Goal: Find specific page/section: Find specific page/section

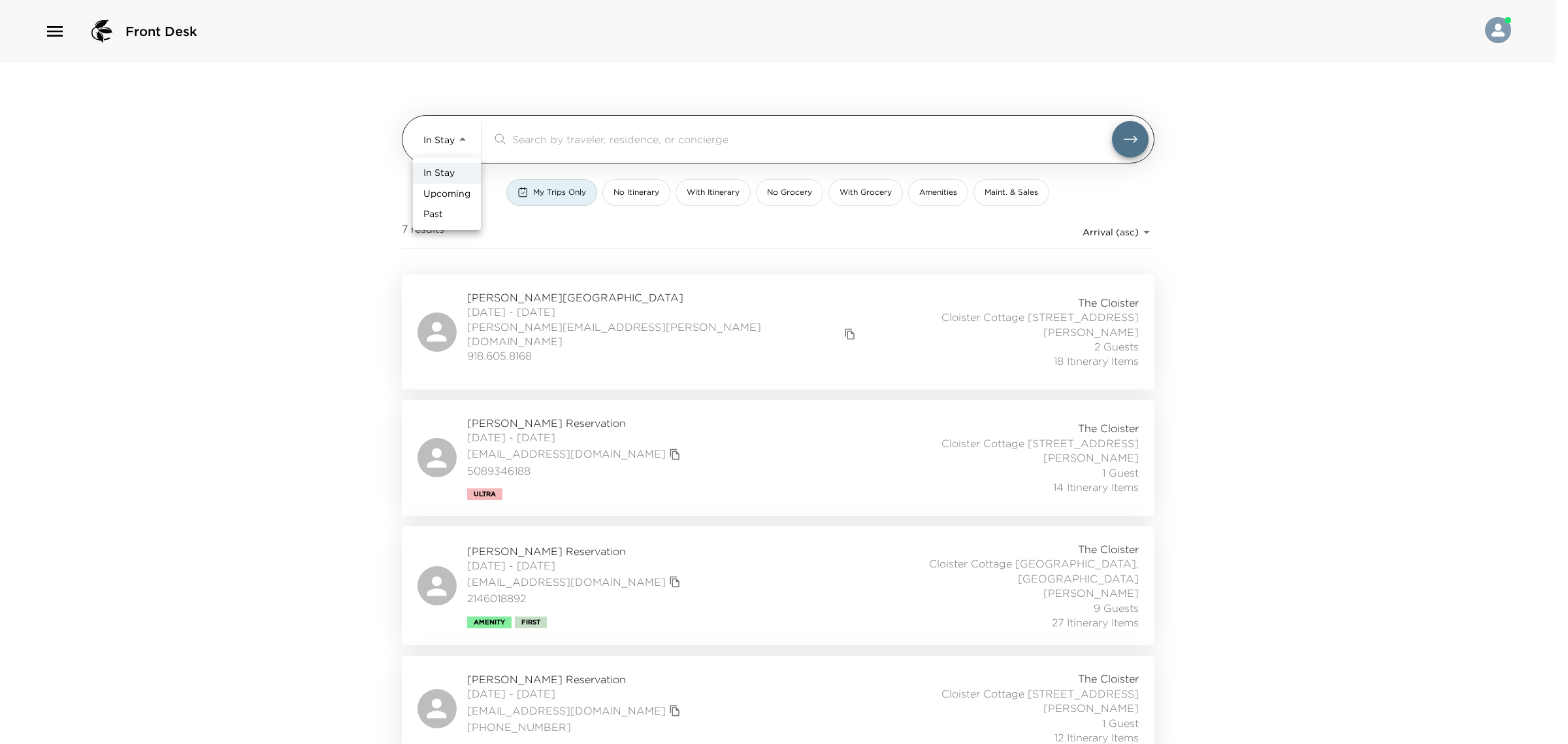
click at [462, 131] on body "Front Desk In Stay In-Stay ​ My Trips Only No Itinerary With Itinerary No Groce…" at bounding box center [784, 372] width 1568 height 744
click at [442, 216] on span "Past" at bounding box center [433, 214] width 20 height 13
type input "Past"
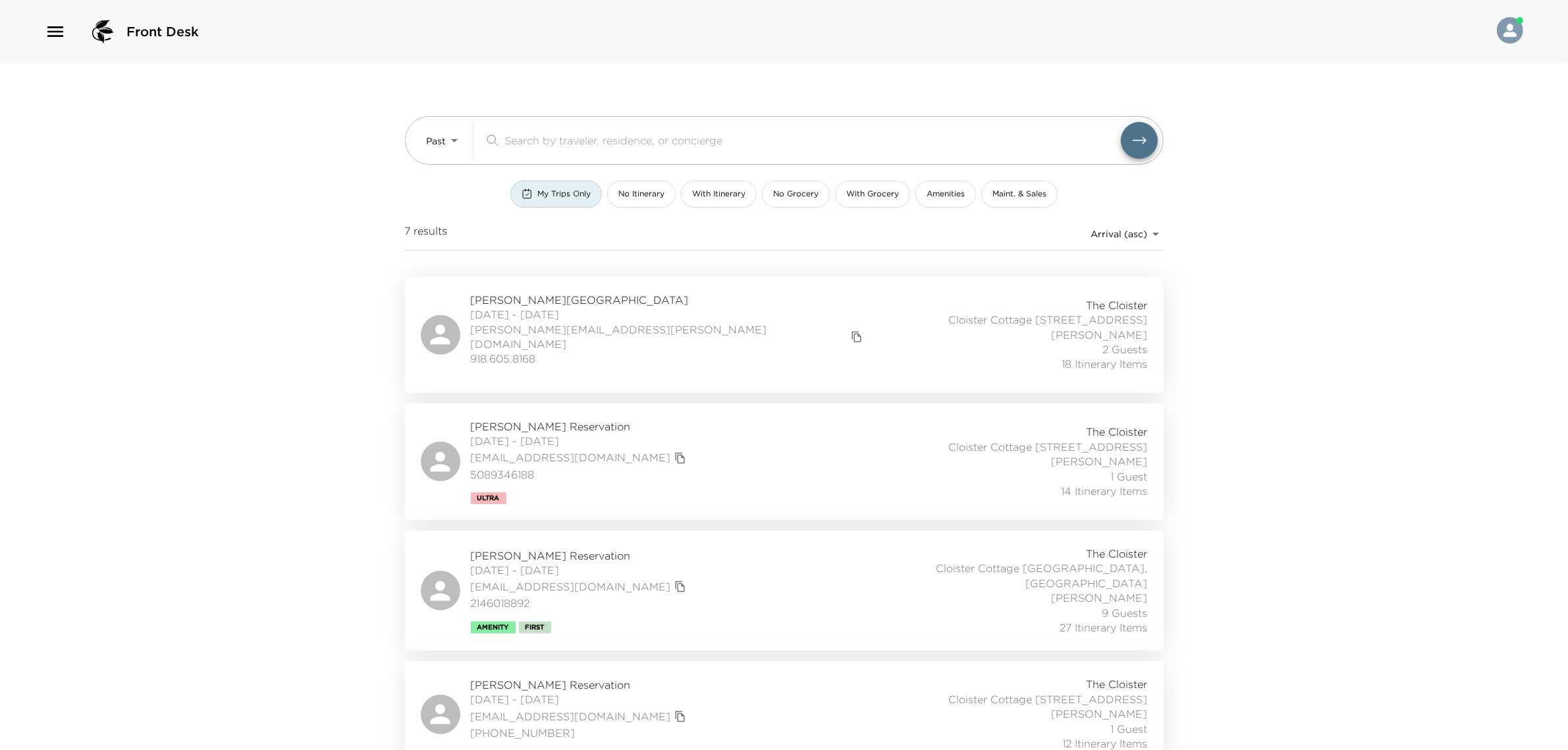
click at [542, 142] on div "In Stay Upcoming Past" at bounding box center [784, 375] width 1568 height 750
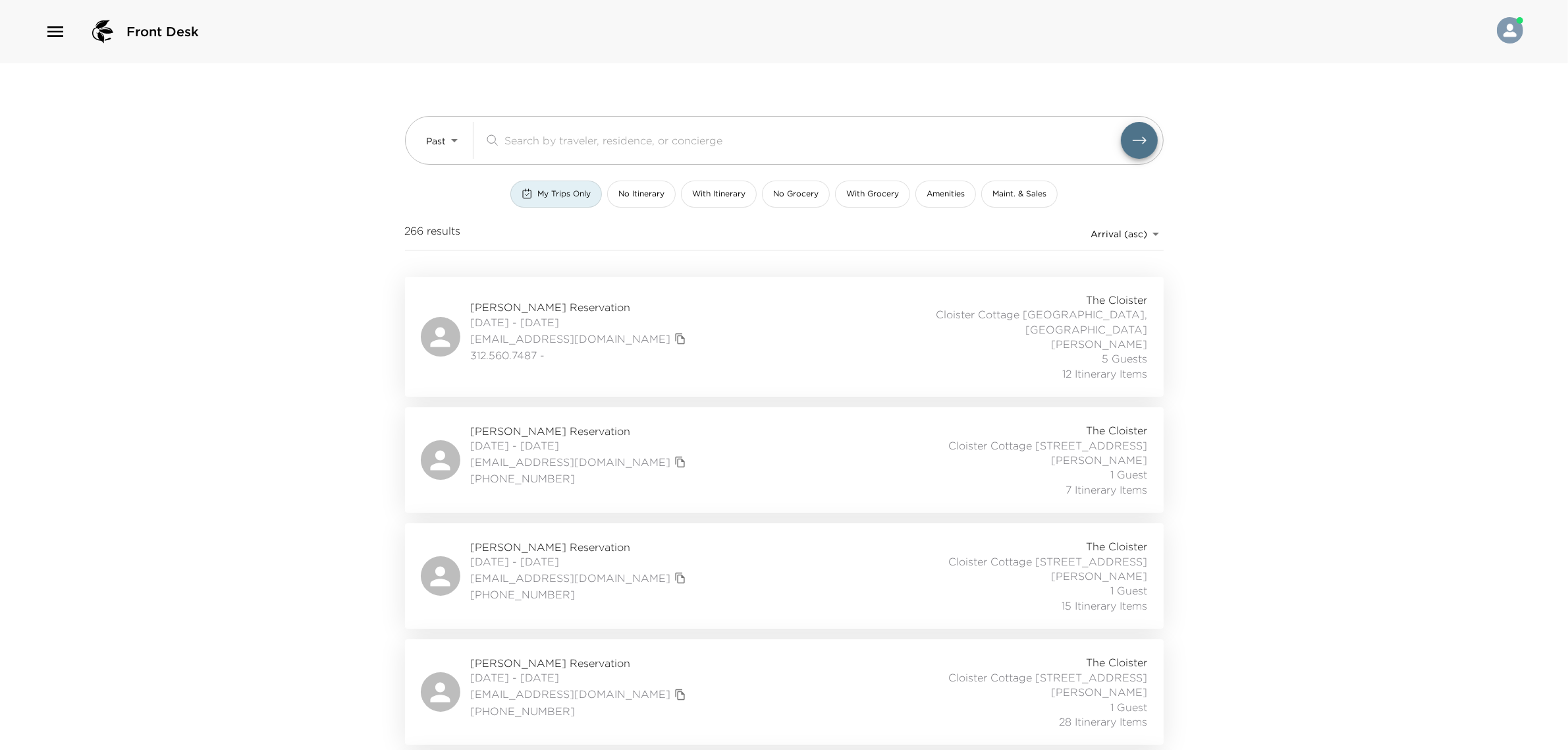
click at [542, 142] on input "search" at bounding box center [813, 140] width 617 height 15
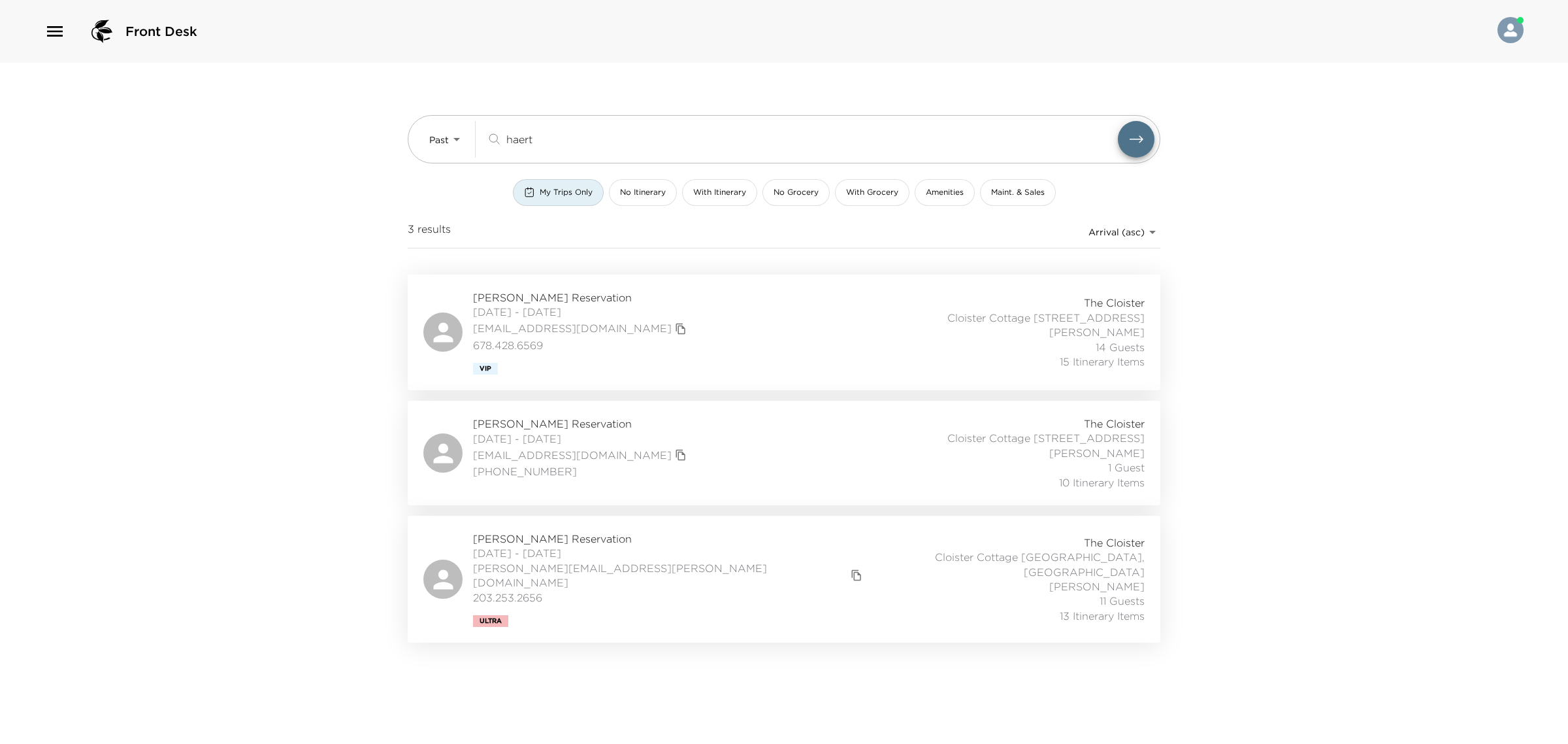
type input "haert"
click at [439, 139] on body "Front Desk Past Past haert ​ My Trips Only No Itinerary With Itinerary No Groce…" at bounding box center [784, 372] width 1568 height 744
click at [454, 170] on span "In Stay" at bounding box center [438, 172] width 32 height 13
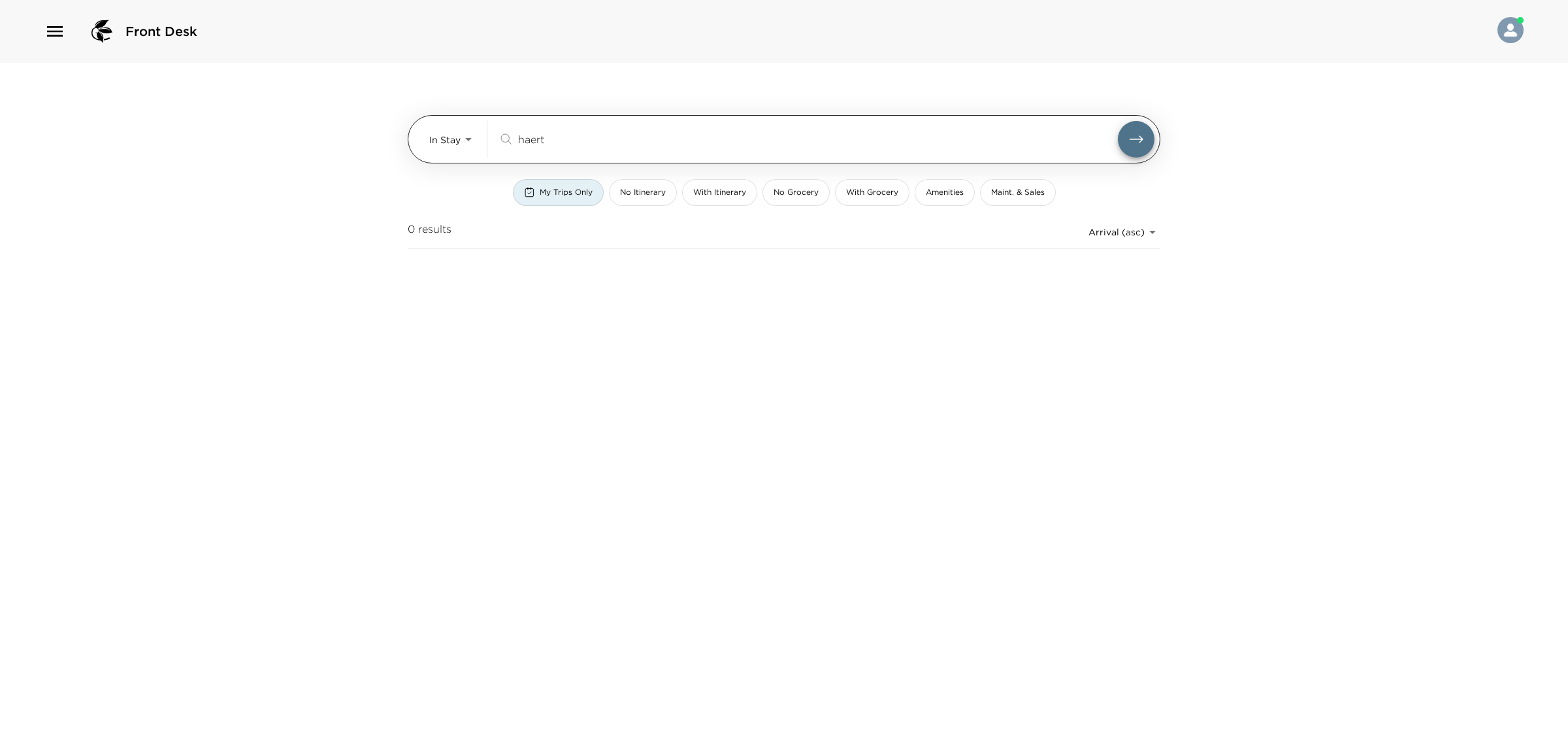
click at [540, 137] on input "haert" at bounding box center [817, 139] width 600 height 15
click at [462, 145] on body "Front Desk In Stay In-Stay haert ​ My Trips Only No Itinerary With Itinerary No…" at bounding box center [784, 372] width 1568 height 744
click at [452, 214] on li "Past" at bounding box center [453, 214] width 68 height 21
type input "Past"
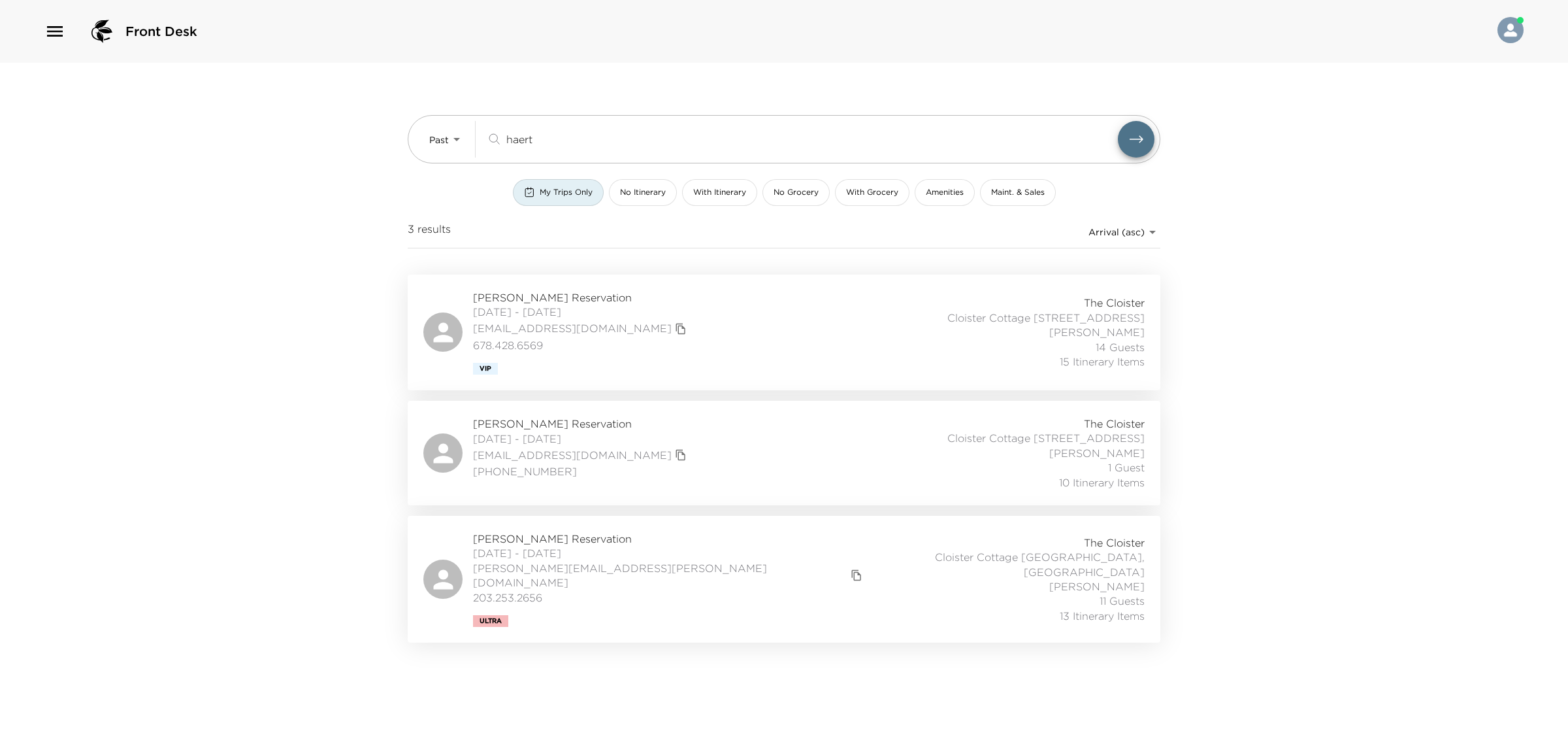
click at [766, 564] on div "Larry Haertel Reservation 08/21/2025 - 08/24/2025 lawrence.haertel@ubs.com 203.…" at bounding box center [783, 579] width 721 height 96
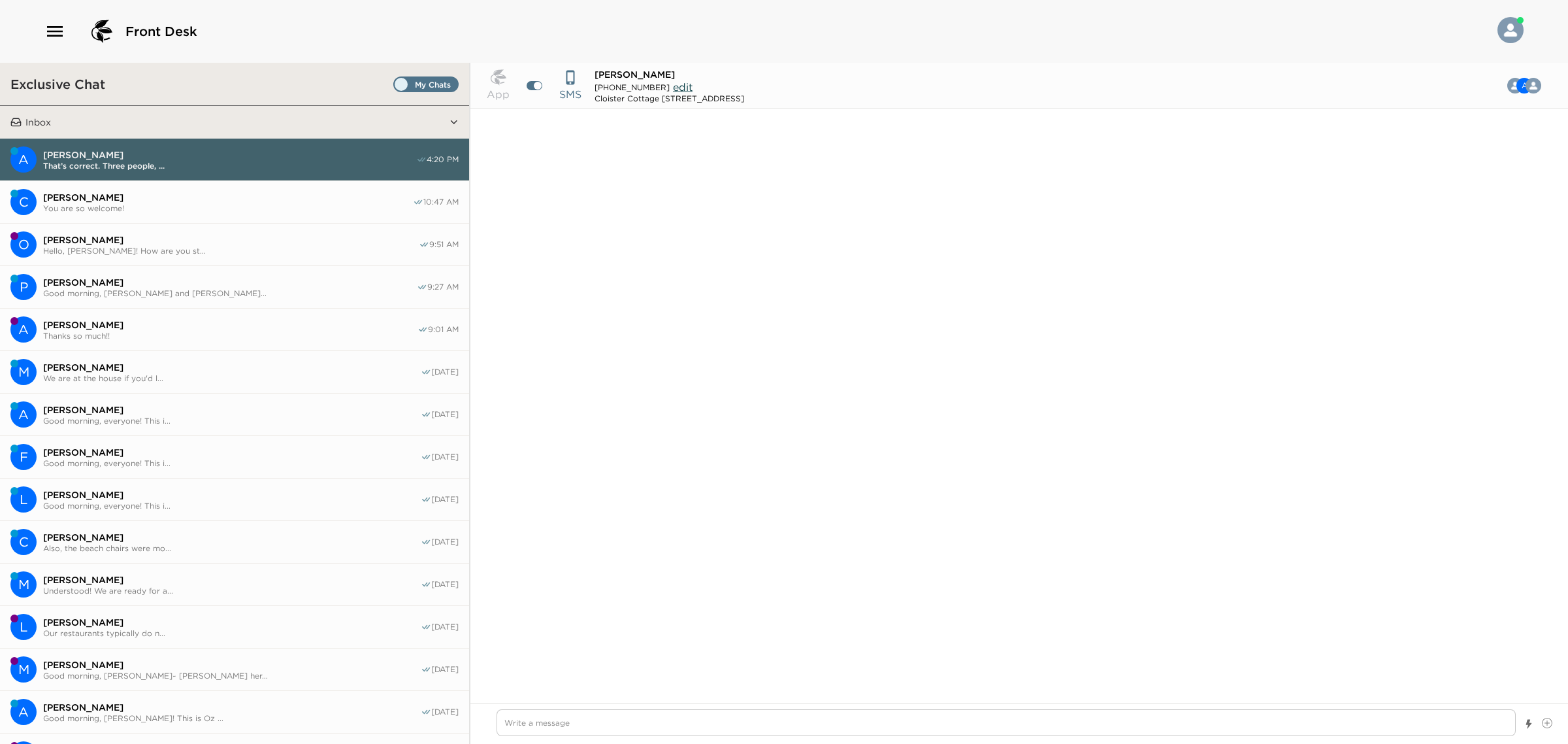
scroll to position [2510, 0]
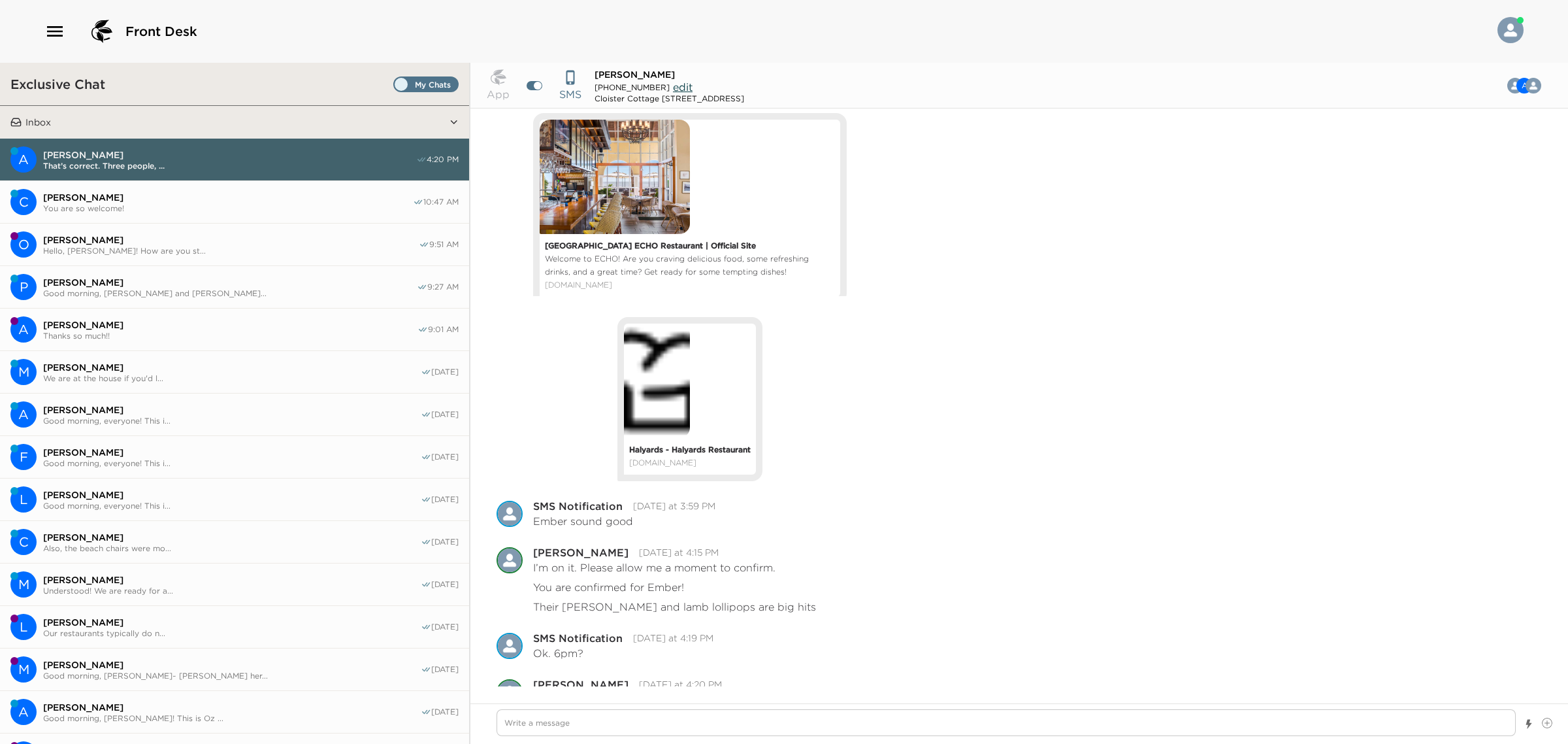
type textarea "x"
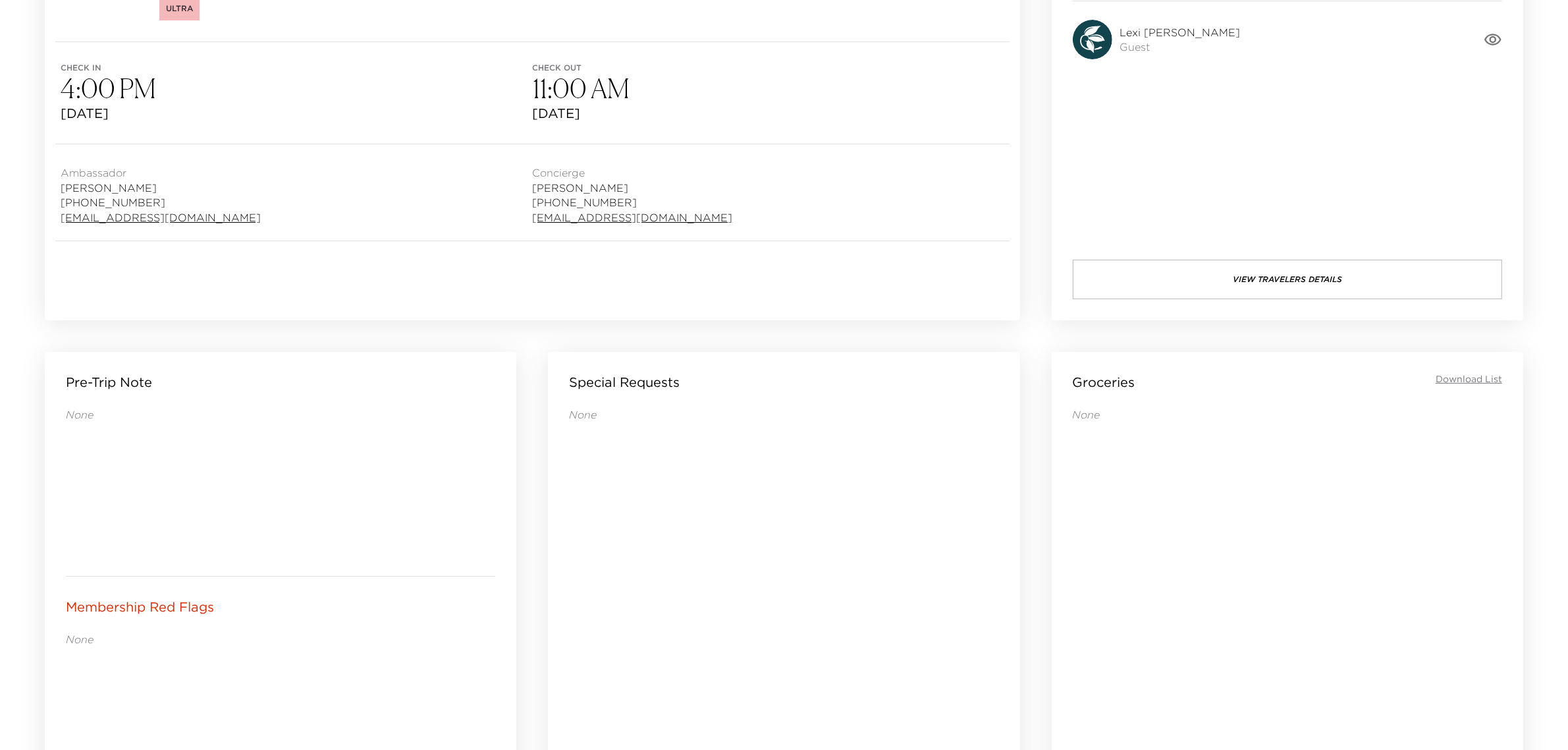
scroll to position [2, 0]
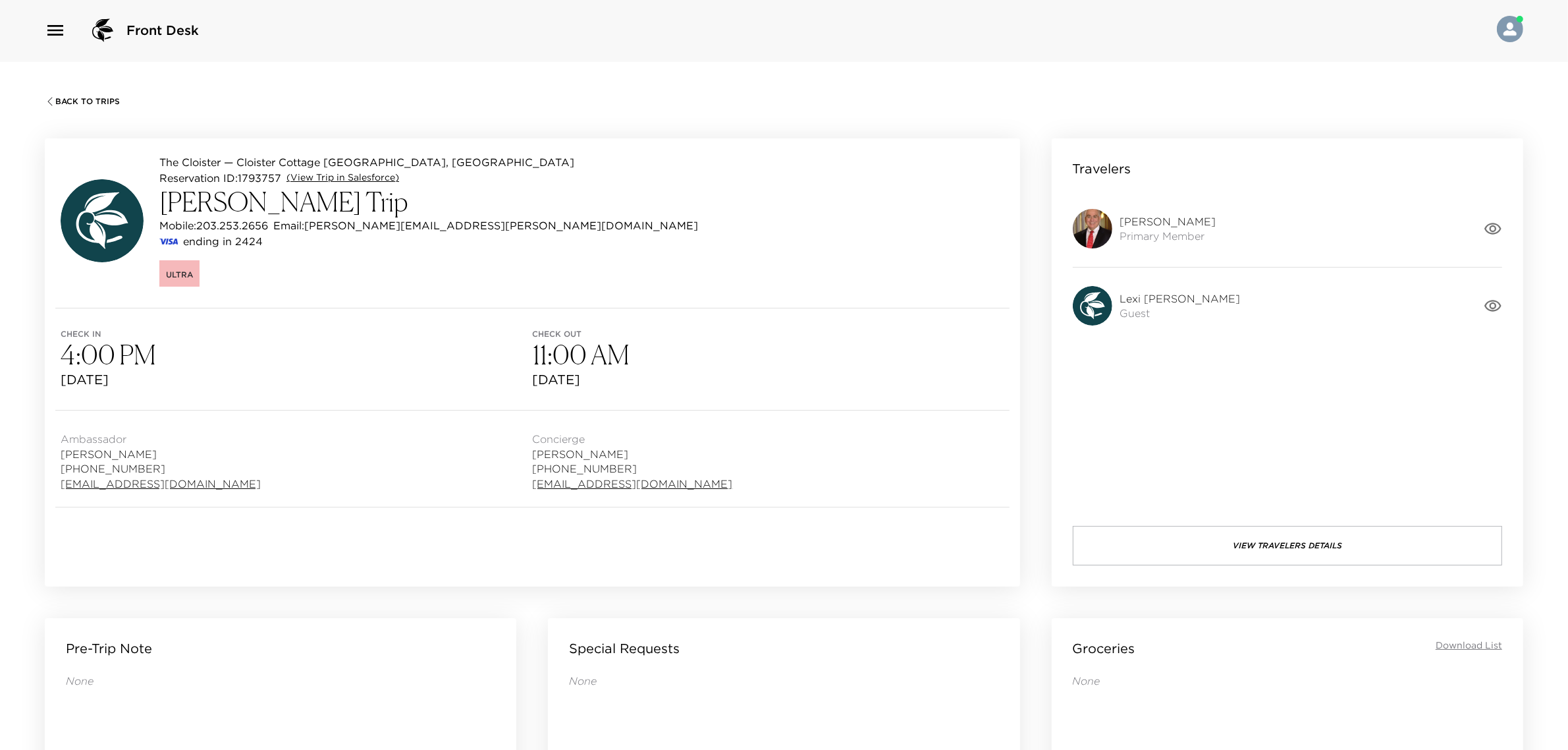
click at [339, 173] on link "(View Trip in Salesforce)" at bounding box center [342, 177] width 113 height 13
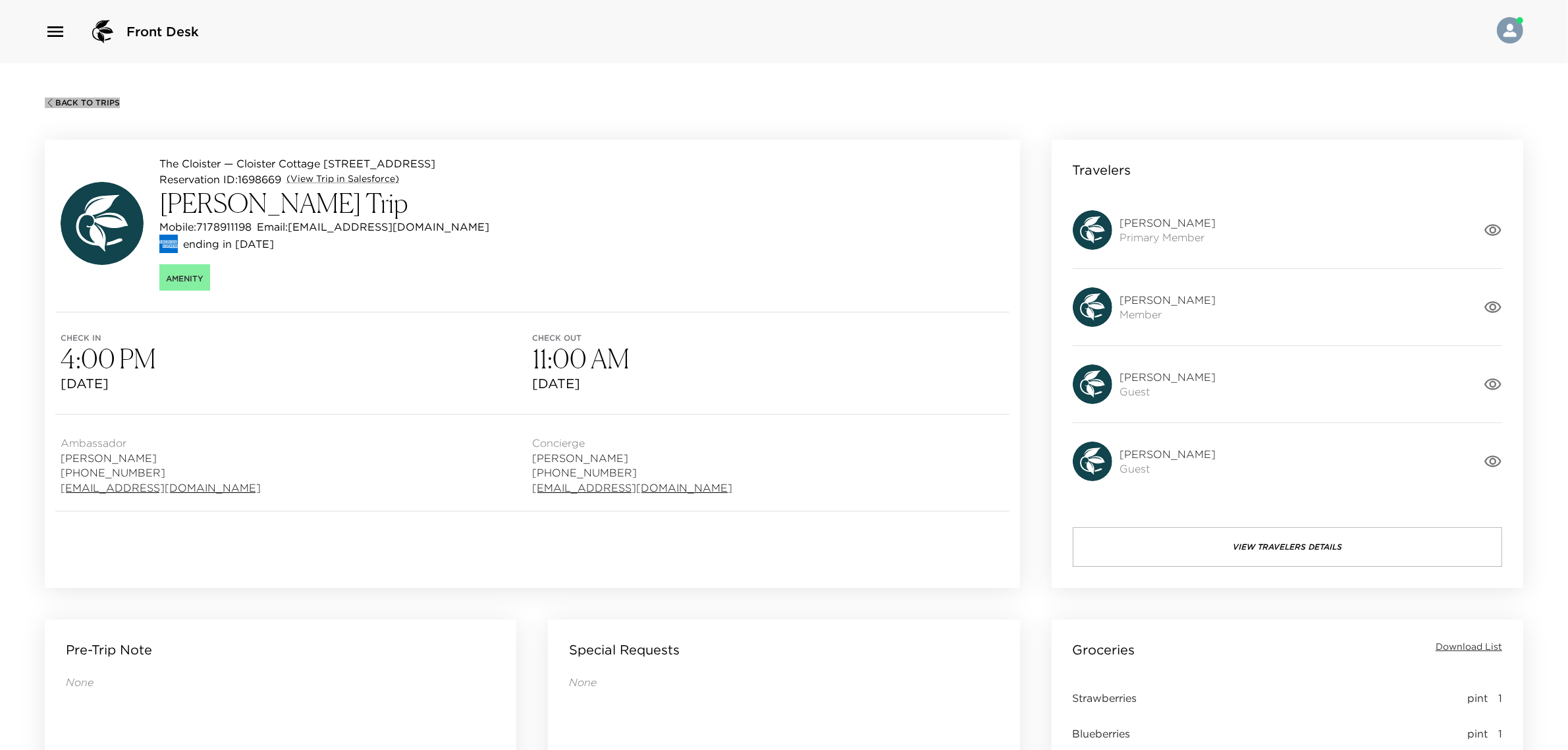
click at [97, 97] on button "Back To Trips" at bounding box center [82, 102] width 75 height 10
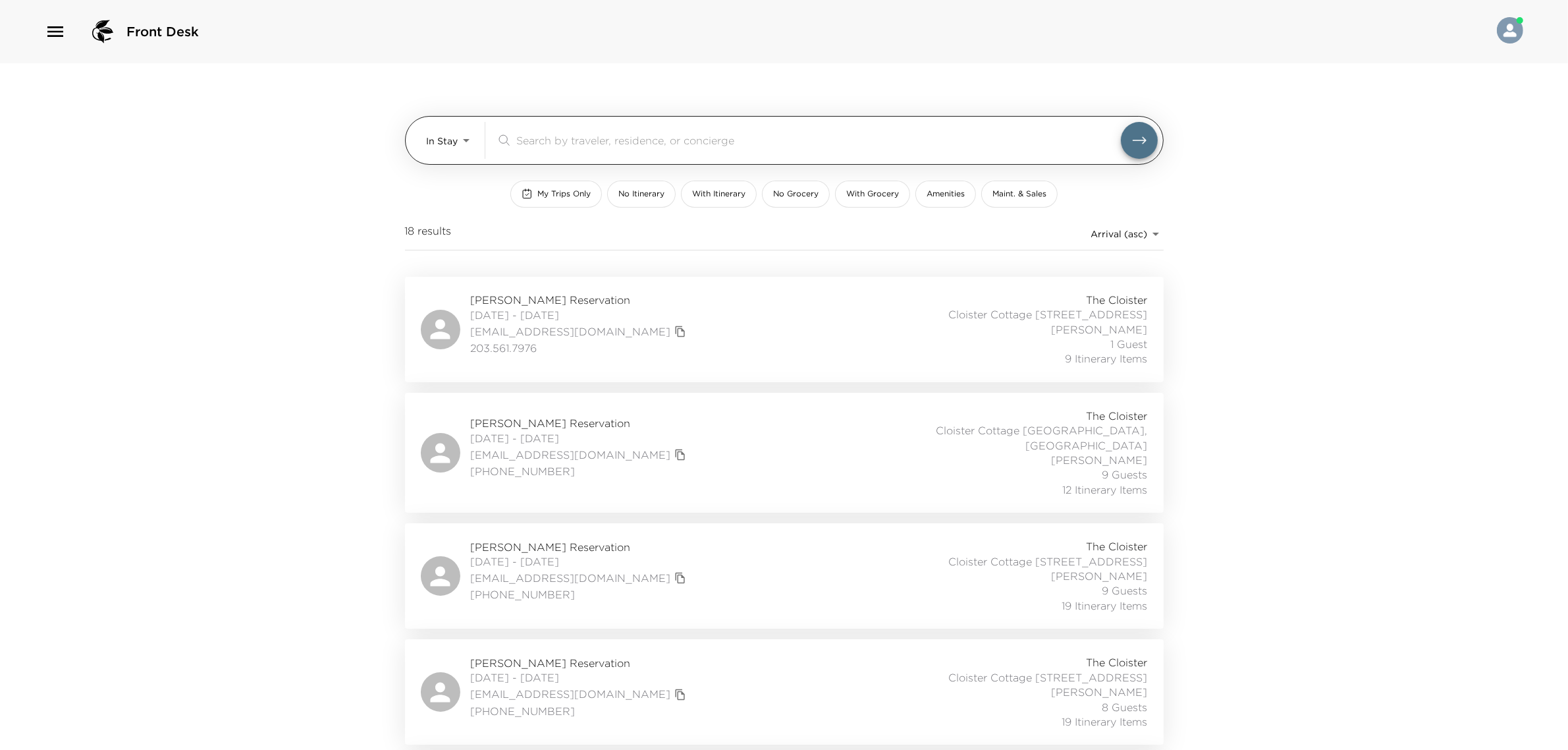
click at [455, 144] on body "Front Desk In Stay In-Stay ​ My Trips Only No Itinerary With Itinerary No Groce…" at bounding box center [784, 375] width 1568 height 750
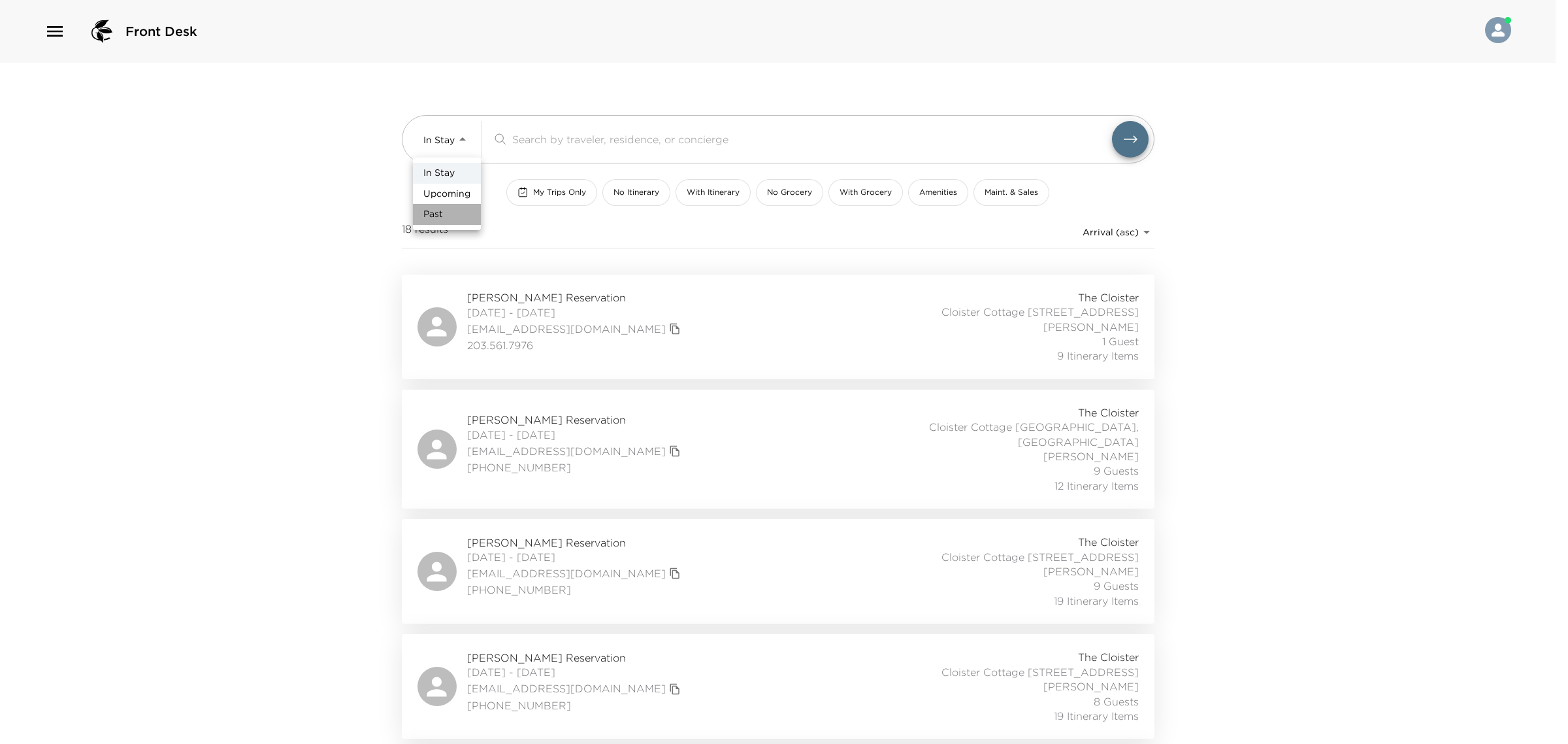
click at [452, 214] on li "Past" at bounding box center [447, 214] width 68 height 21
type input "Past"
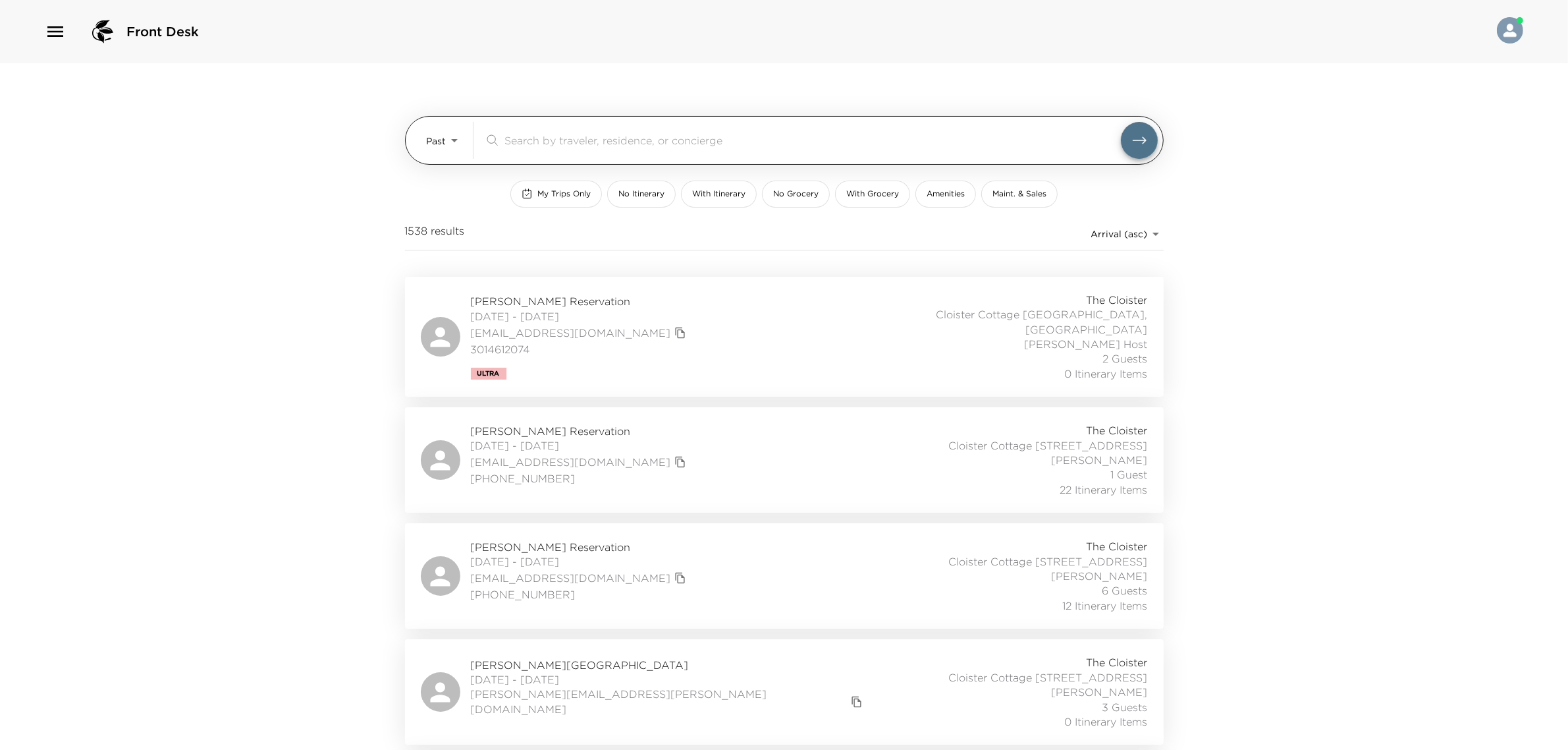
click at [548, 146] on input "search" at bounding box center [813, 140] width 617 height 15
click at [1388, 356] on div "Front Desk Past Past ​ My Trips Only No Itinerary With Itinerary No Grocery Wit…" at bounding box center [784, 375] width 1568 height 750
click at [563, 144] on input "search" at bounding box center [813, 140] width 617 height 15
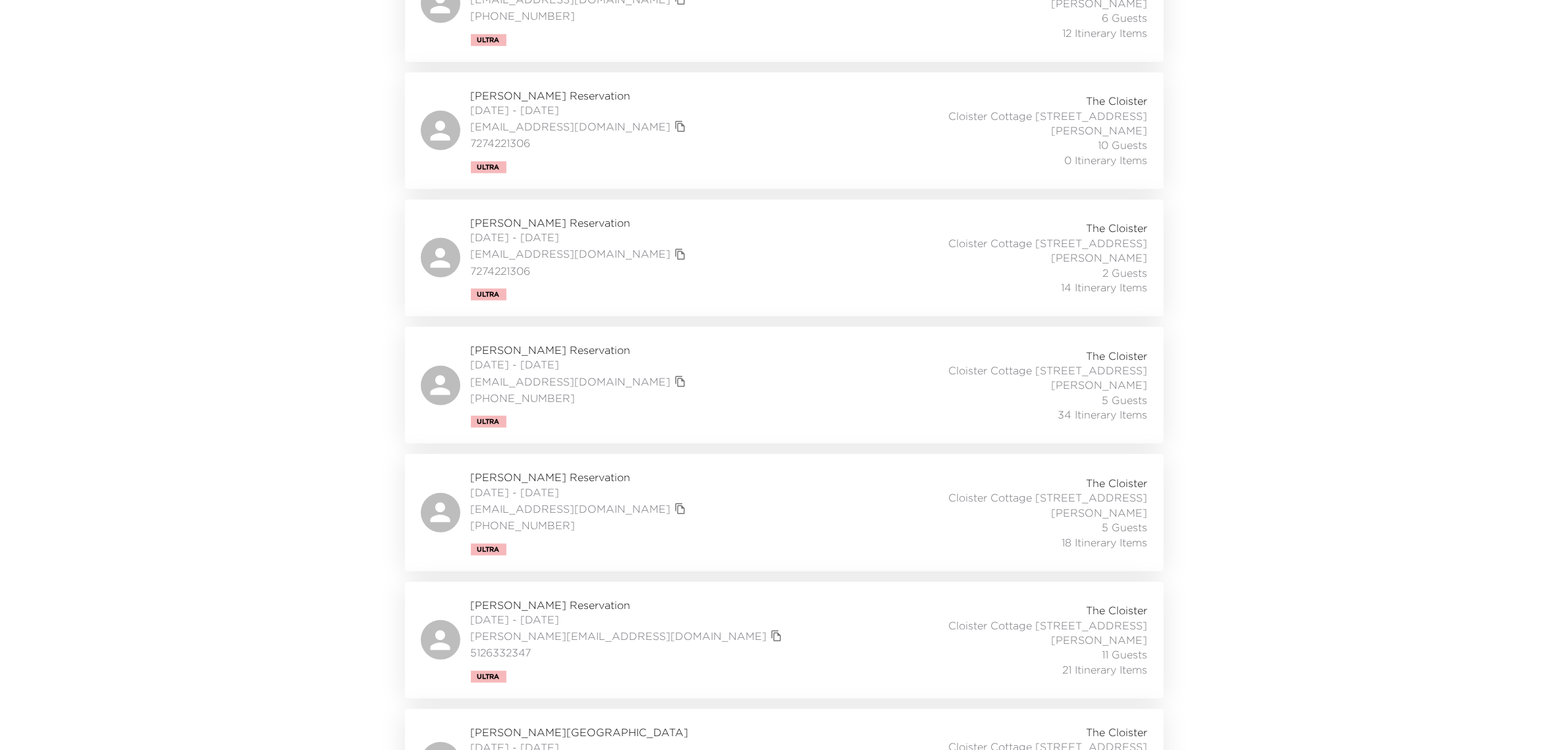
scroll to position [1495, 0]
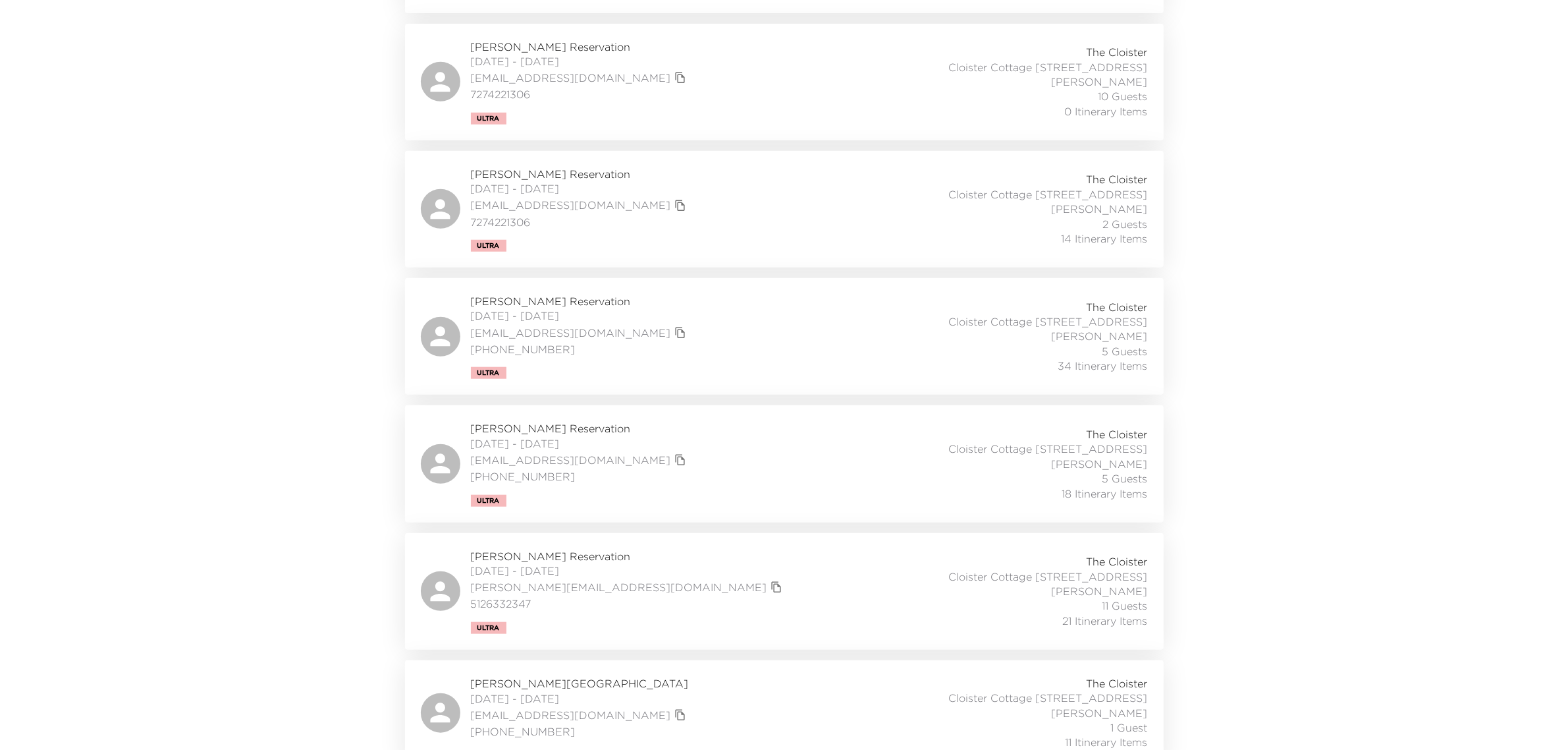
type input "aderson"
click at [736, 699] on div "[PERSON_NAME][GEOGRAPHIC_DATA] [DATE] - [DATE] [EMAIL_ADDRESS][DOMAIN_NAME] [PH…" at bounding box center [784, 713] width 727 height 74
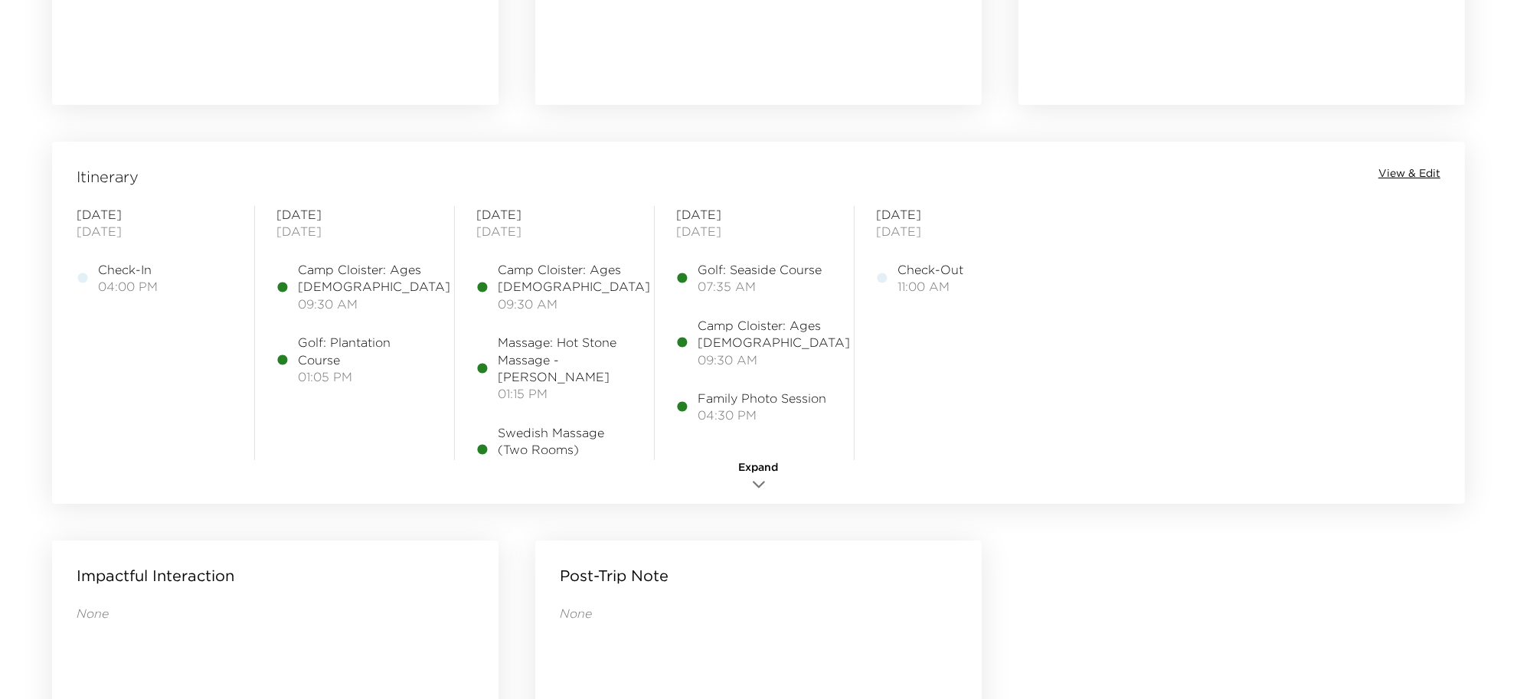
scroll to position [1149, 0]
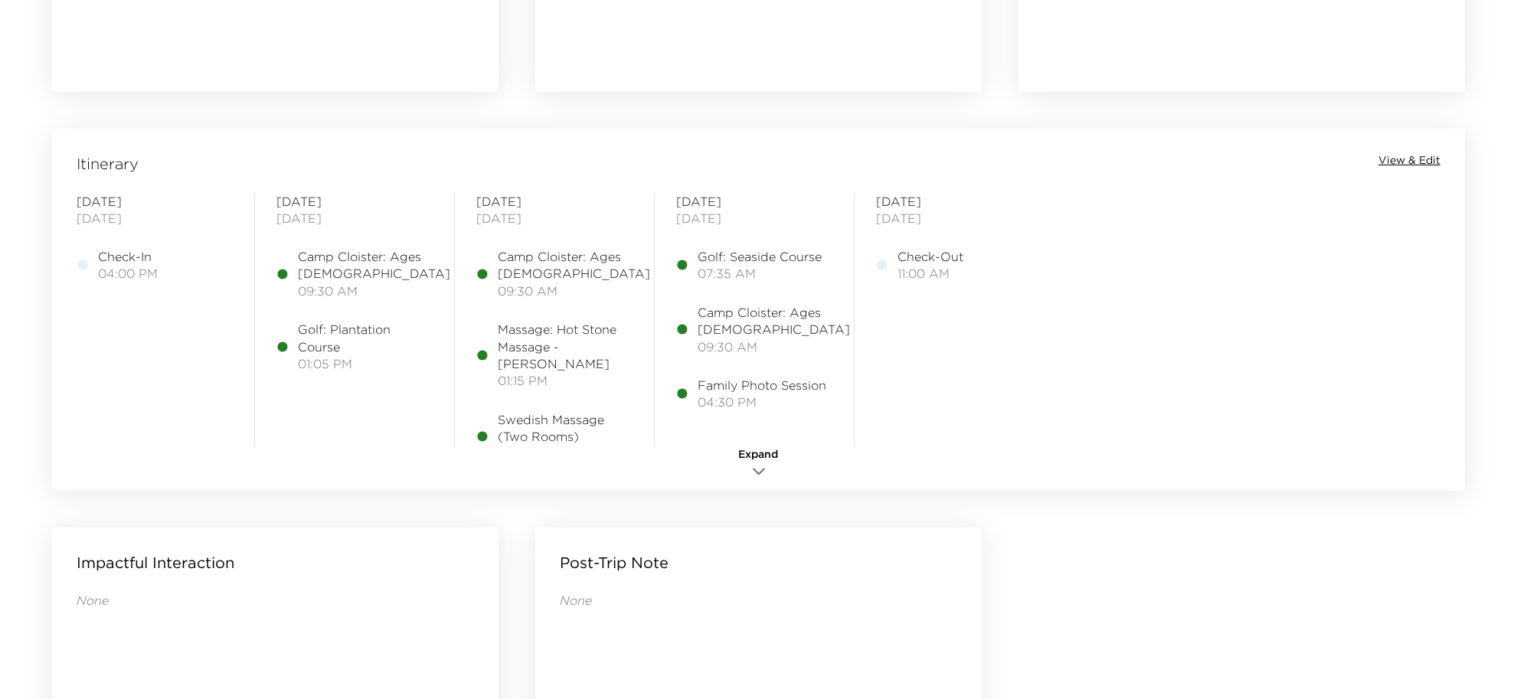
click at [751, 463] on icon "button" at bounding box center [759, 472] width 18 height 18
click at [1419, 169] on div "Itinerary View & Edit" at bounding box center [758, 163] width 1407 height 21
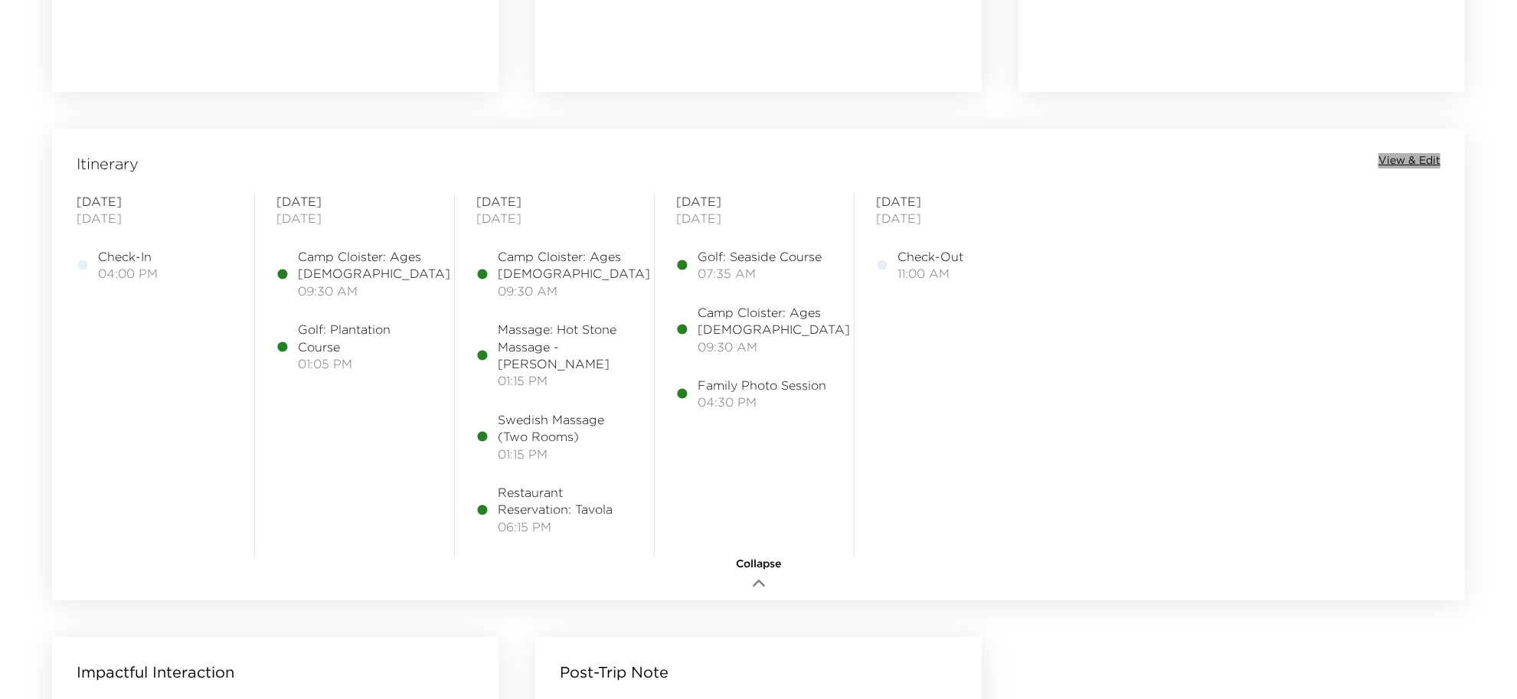
click at [1415, 155] on span "View & Edit" at bounding box center [1410, 160] width 62 height 15
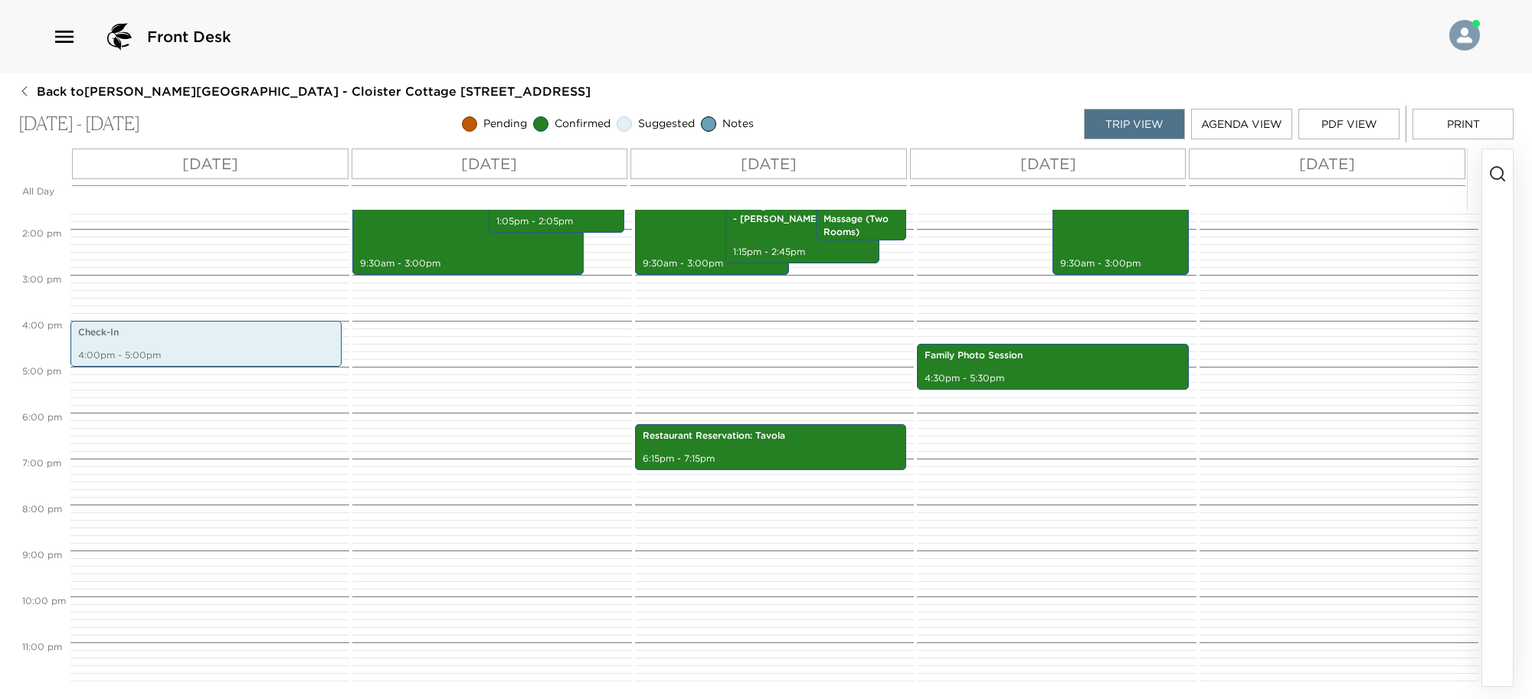
scroll to position [626, 0]
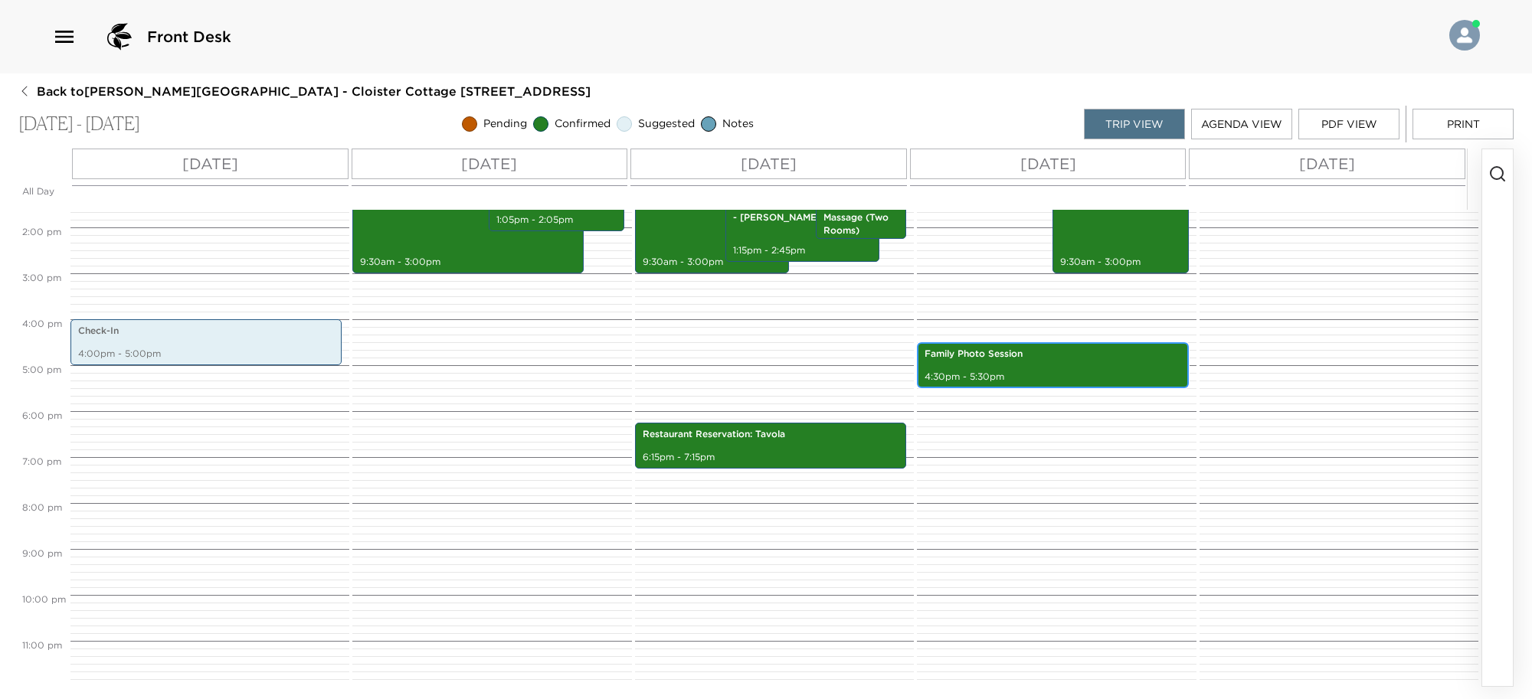
click at [996, 361] on div "Family Photo Session 4:30pm - 5:30pm" at bounding box center [1052, 365] width 262 height 41
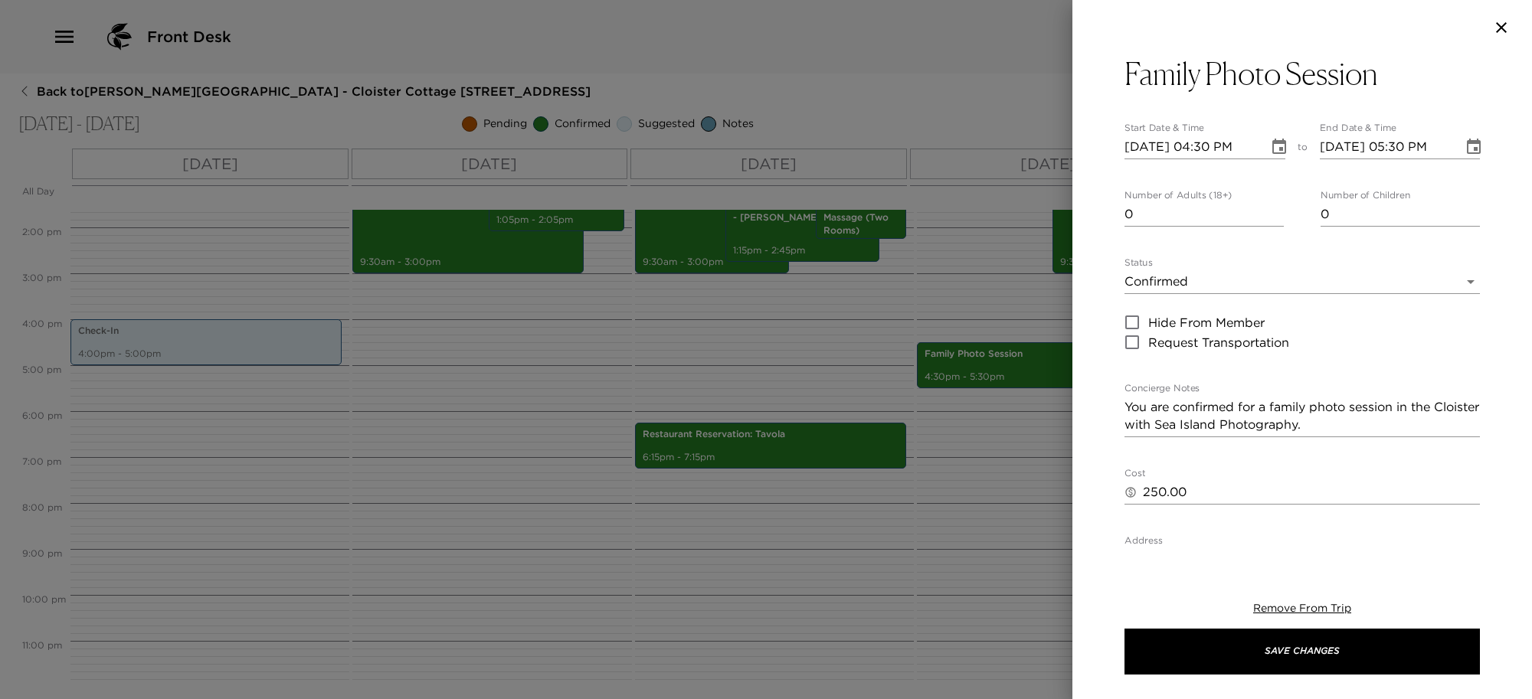
scroll to position [96, 0]
